Goal: Information Seeking & Learning: Learn about a topic

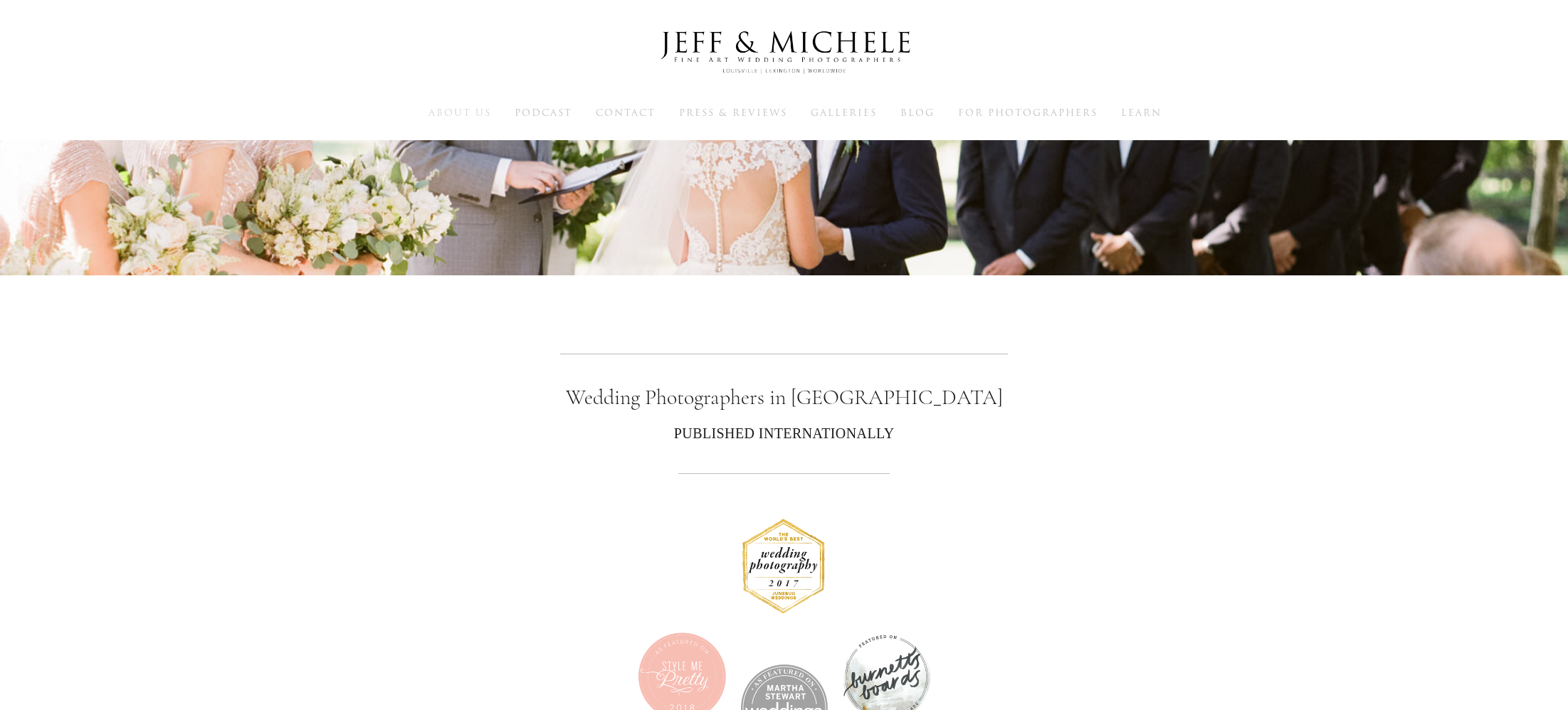
click at [442, 115] on span "About Us" at bounding box center [460, 113] width 63 height 13
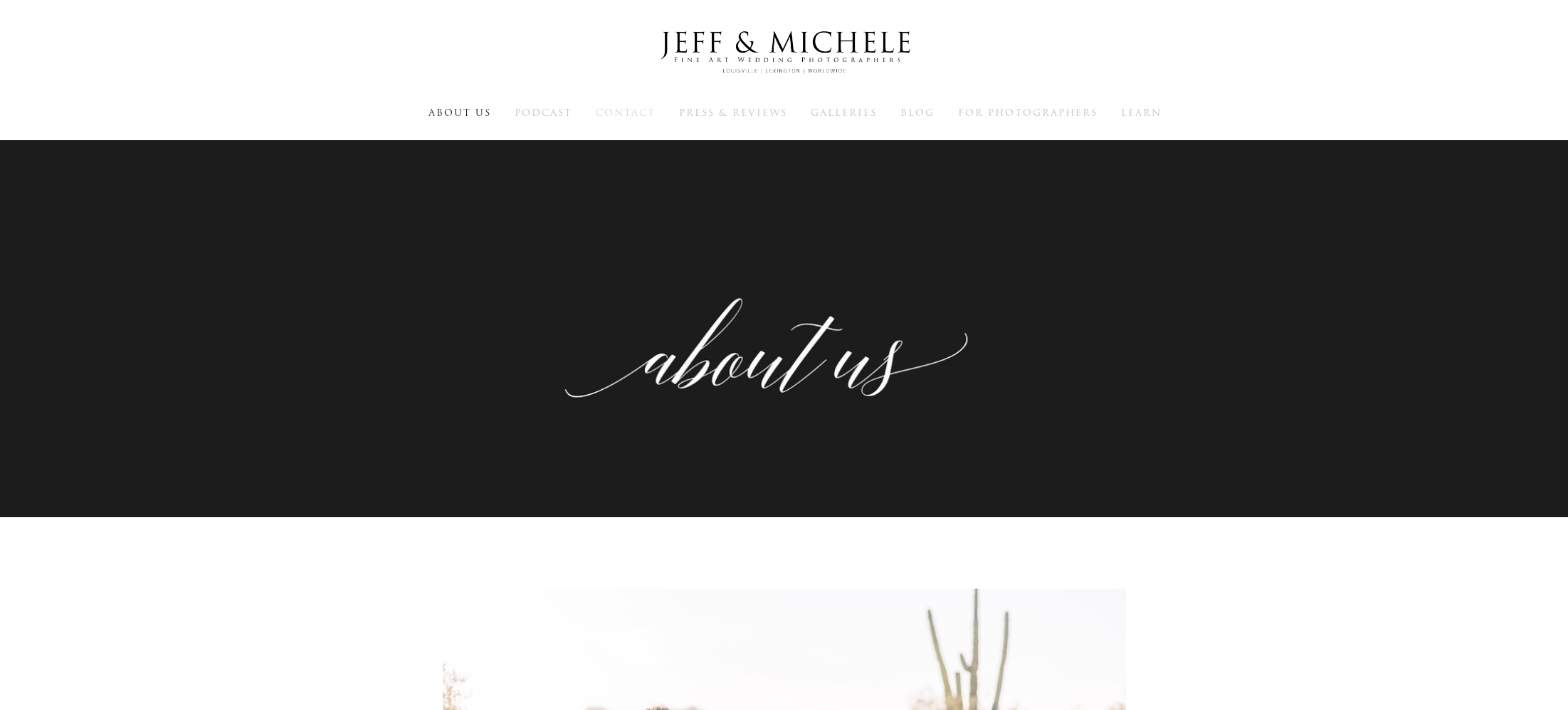
click at [621, 112] on span "Contact" at bounding box center [625, 113] width 60 height 13
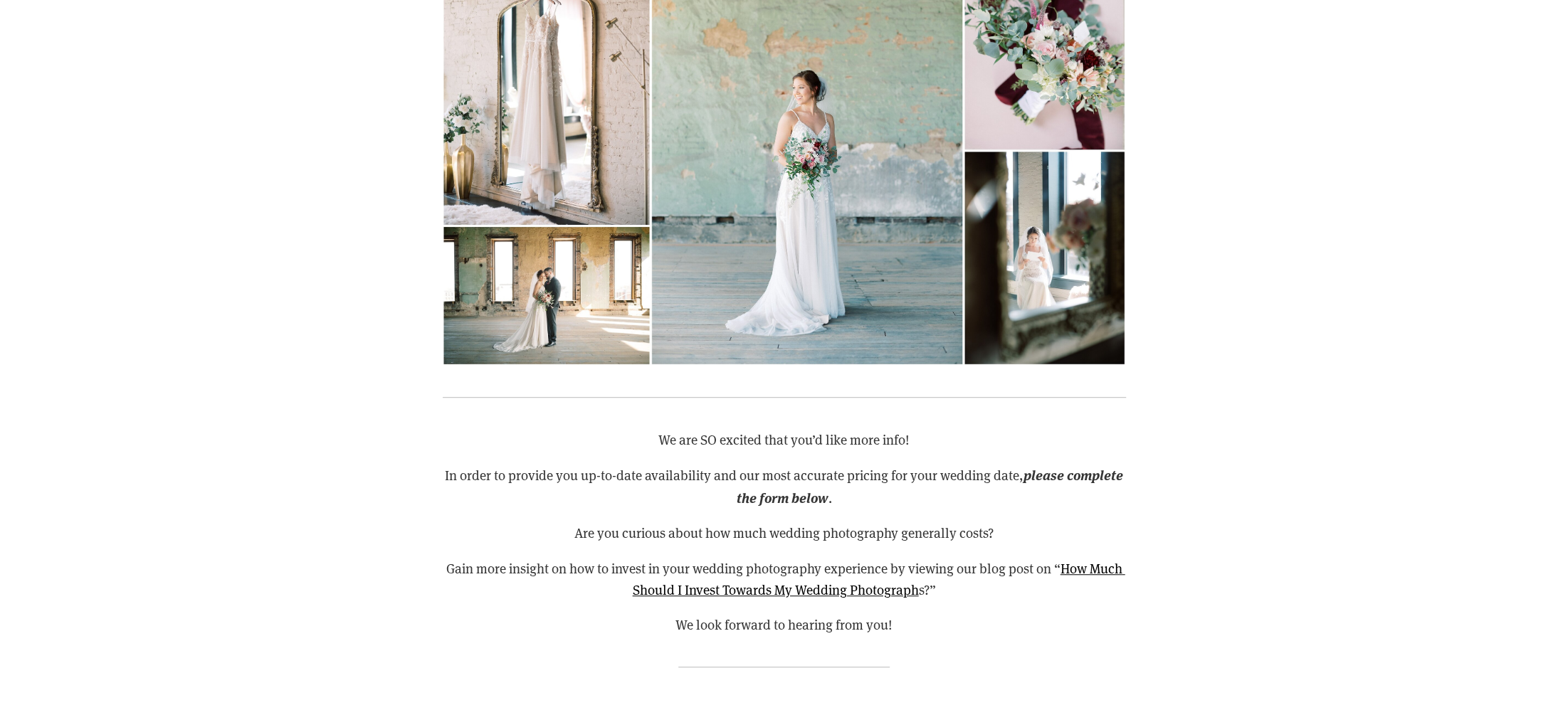
scroll to position [640, 0]
click at [854, 584] on link "How Much Should I Invest Towards My Wedding Photograph" at bounding box center [878, 579] width 492 height 39
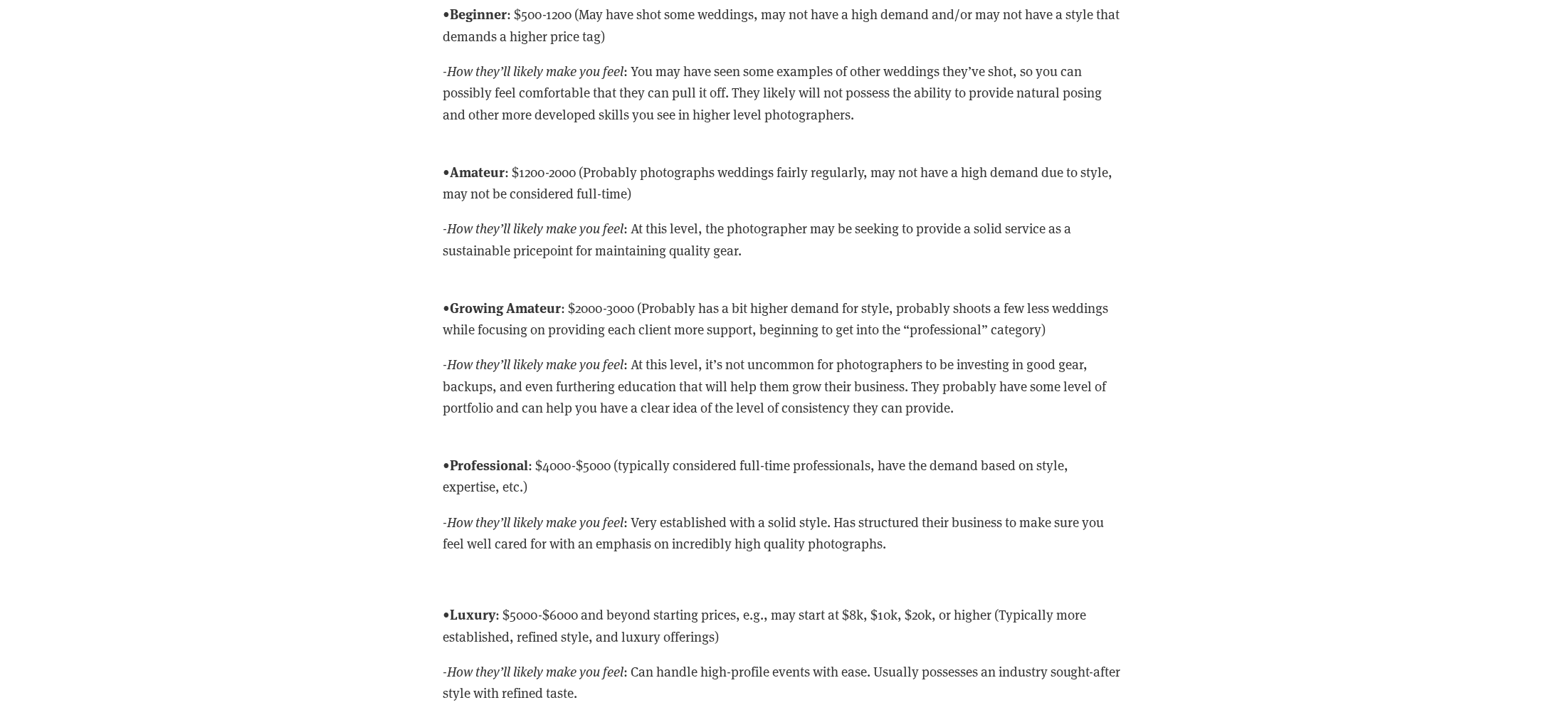
scroll to position [3903, 0]
